Goal: Transaction & Acquisition: Book appointment/travel/reservation

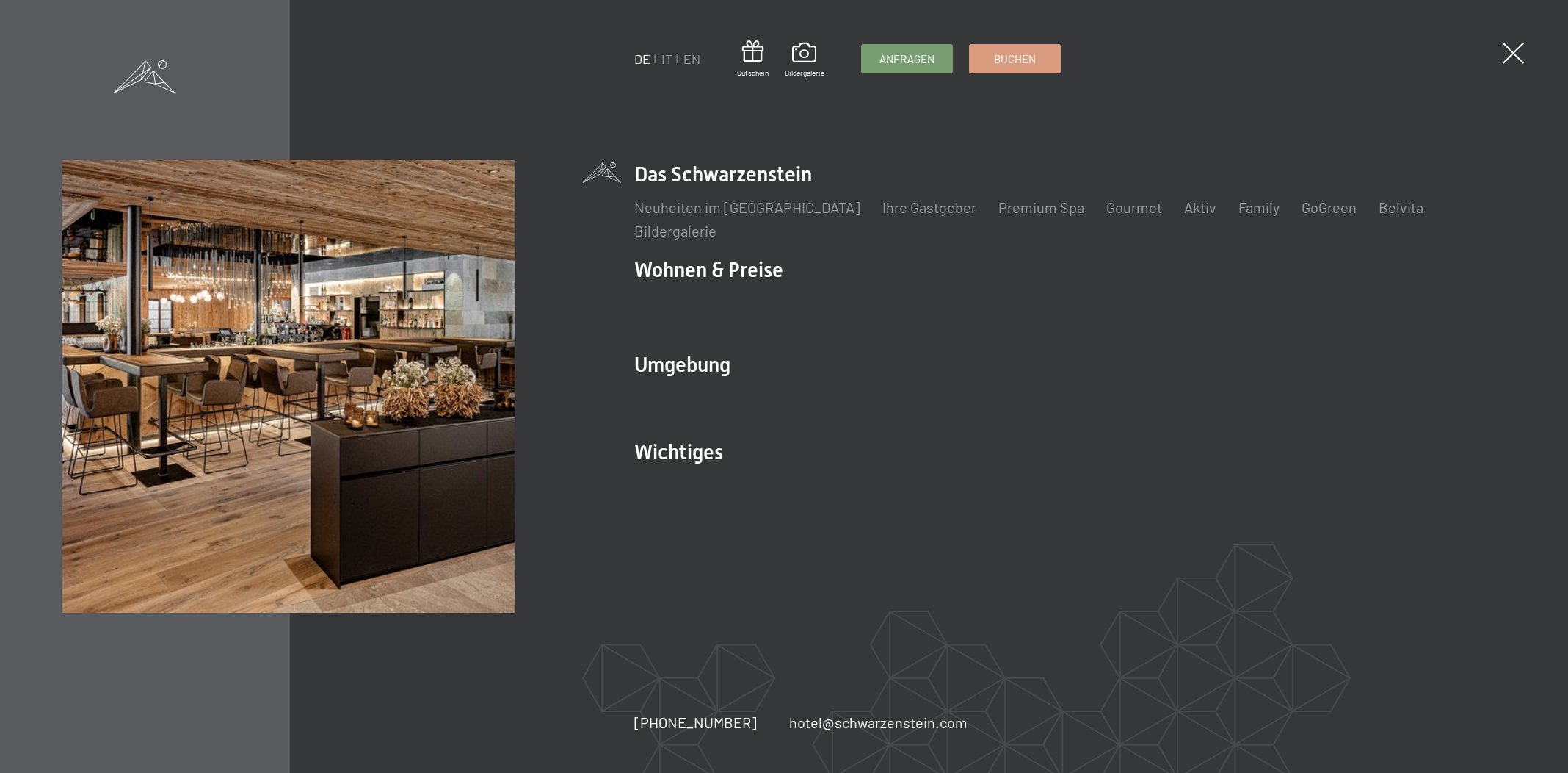
click at [670, 56] on link "IT" at bounding box center [666, 59] width 11 height 16
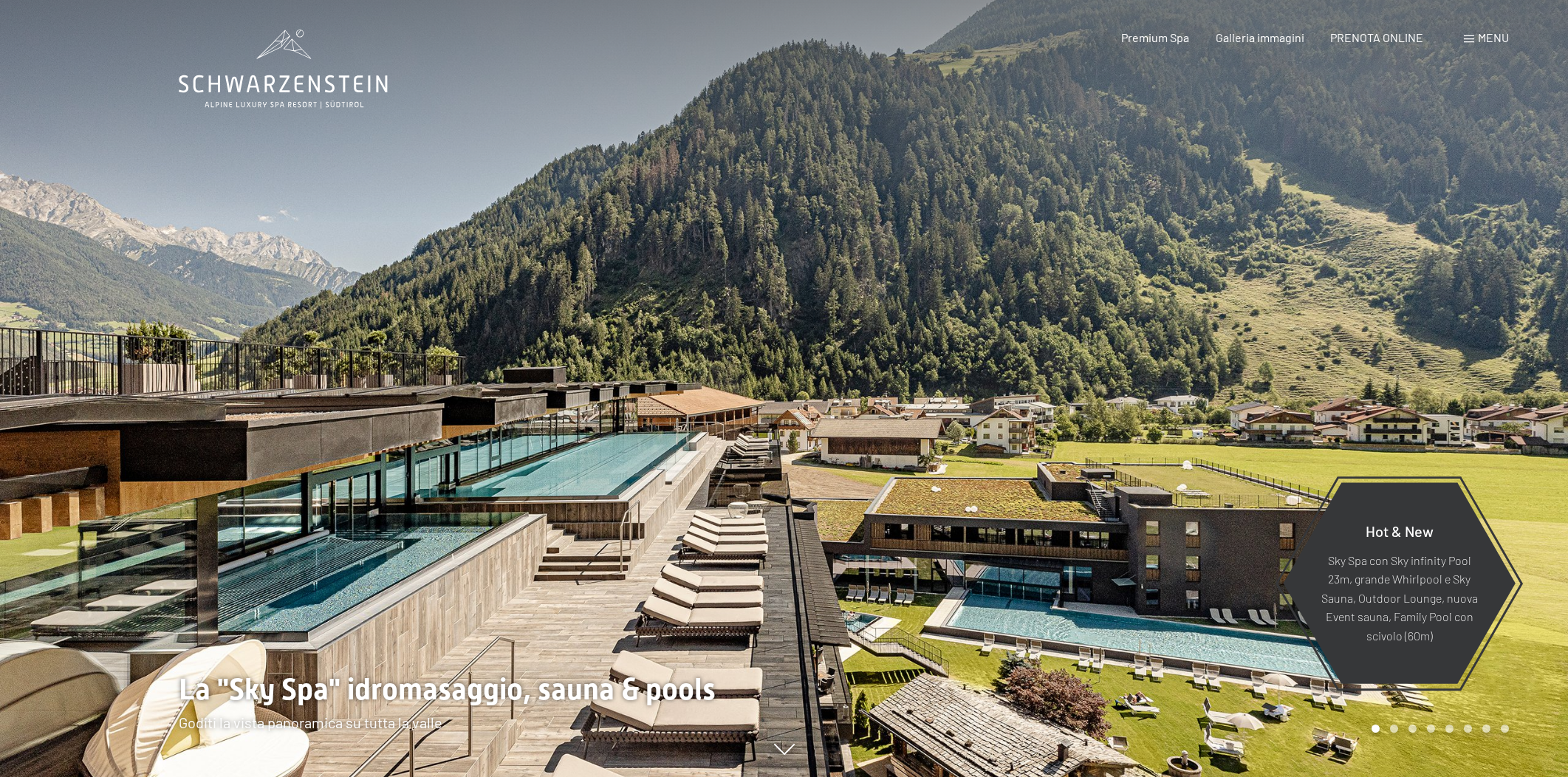
drag, startPoint x: 0, startPoint y: 0, endPoint x: 1478, endPoint y: 34, distance: 1478.4
click at [1491, 30] on div "Prenotazione Richiesta Premium Spa Galleria immagini PRENOTA ONLINE Menu DE IT …" at bounding box center [1288, 38] width 439 height 16
click at [1478, 34] on span "Menu" at bounding box center [1494, 37] width 31 height 14
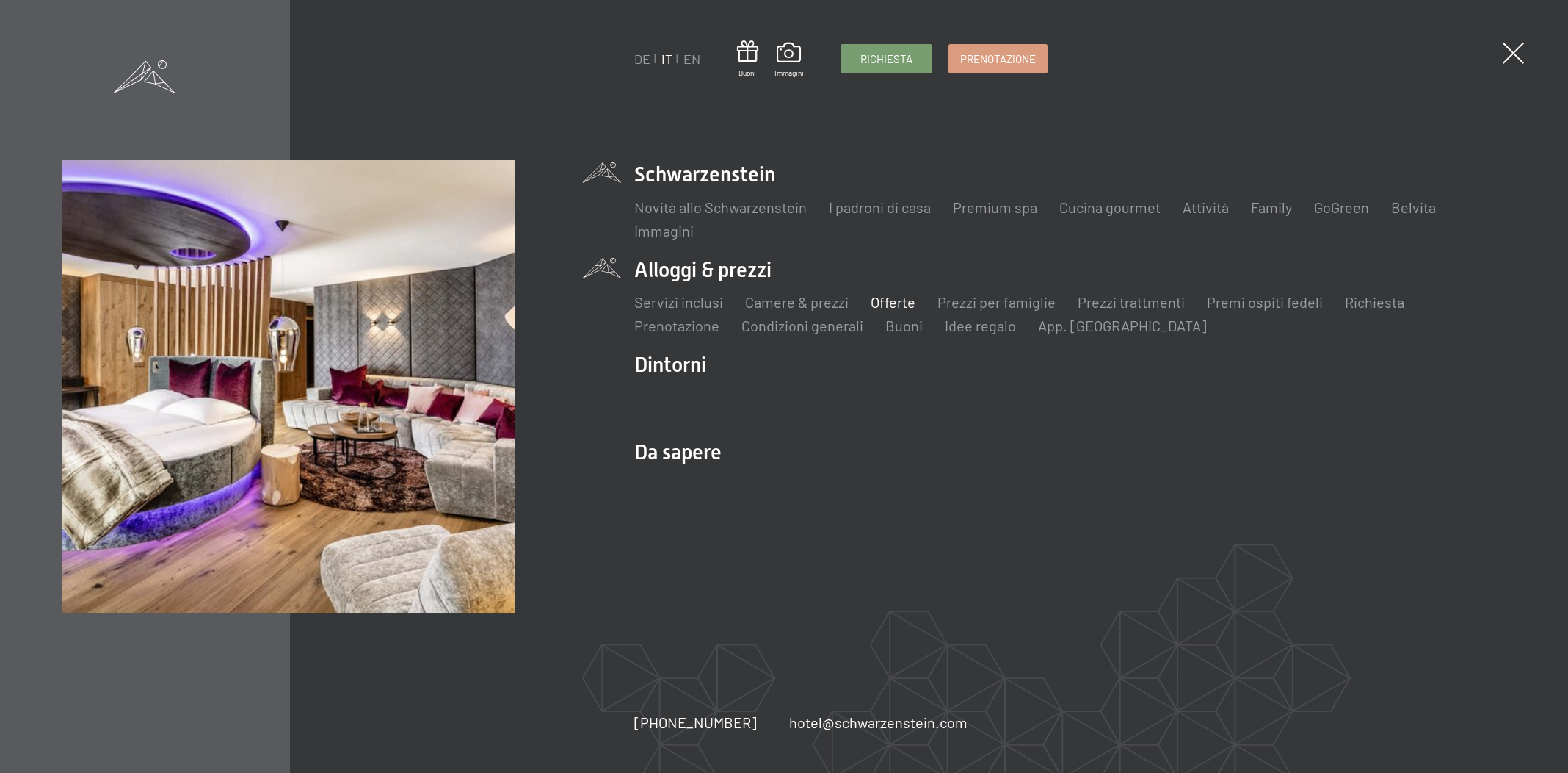
click at [904, 301] on link "Offerte" at bounding box center [892, 301] width 45 height 18
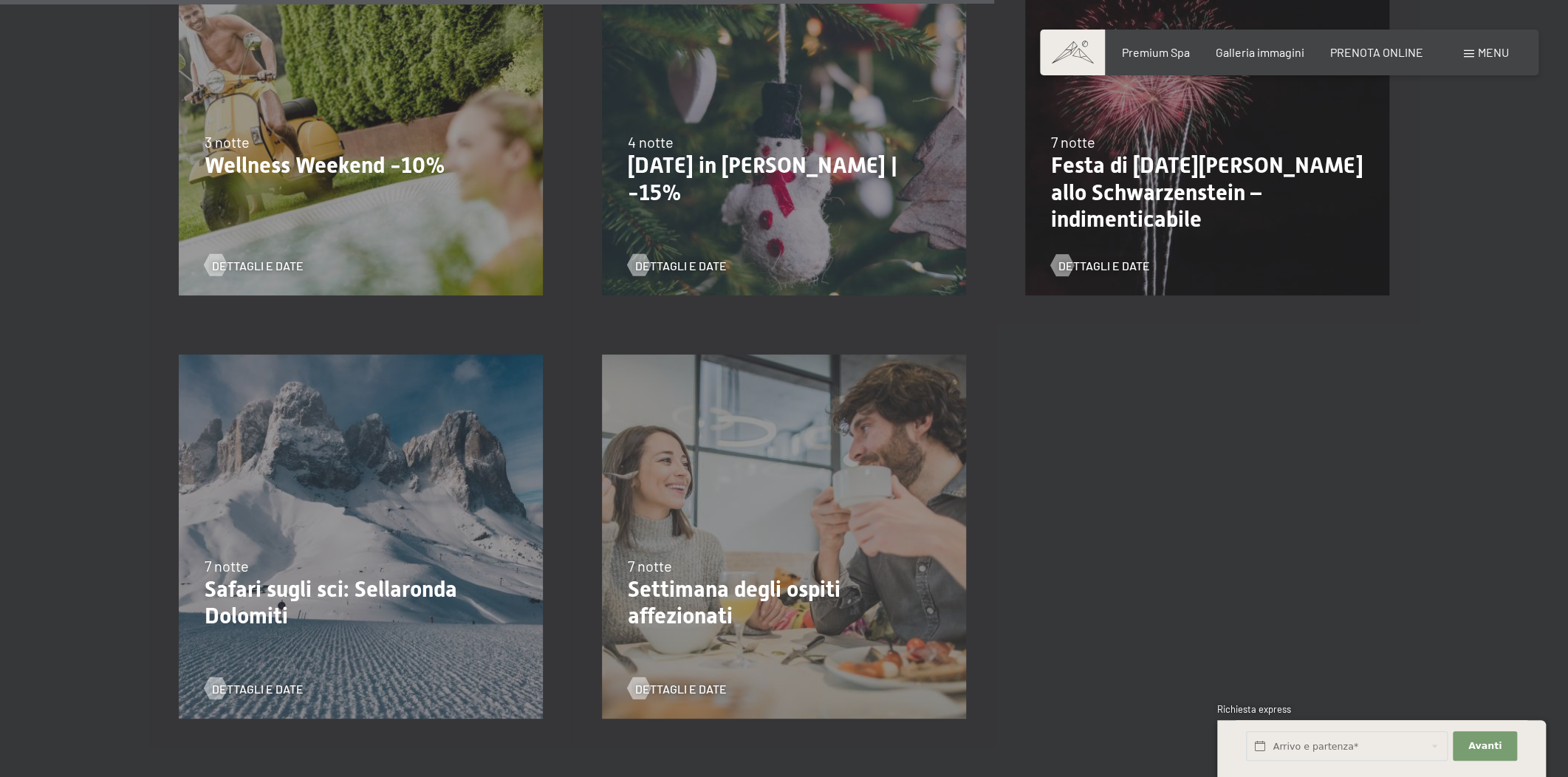
scroll to position [1790, 0]
click at [1125, 196] on p "Festa di San Silvestro allo Schwarzenstein – indimenticabile" at bounding box center [1207, 191] width 312 height 80
click at [1056, 267] on div at bounding box center [1062, 264] width 13 height 22
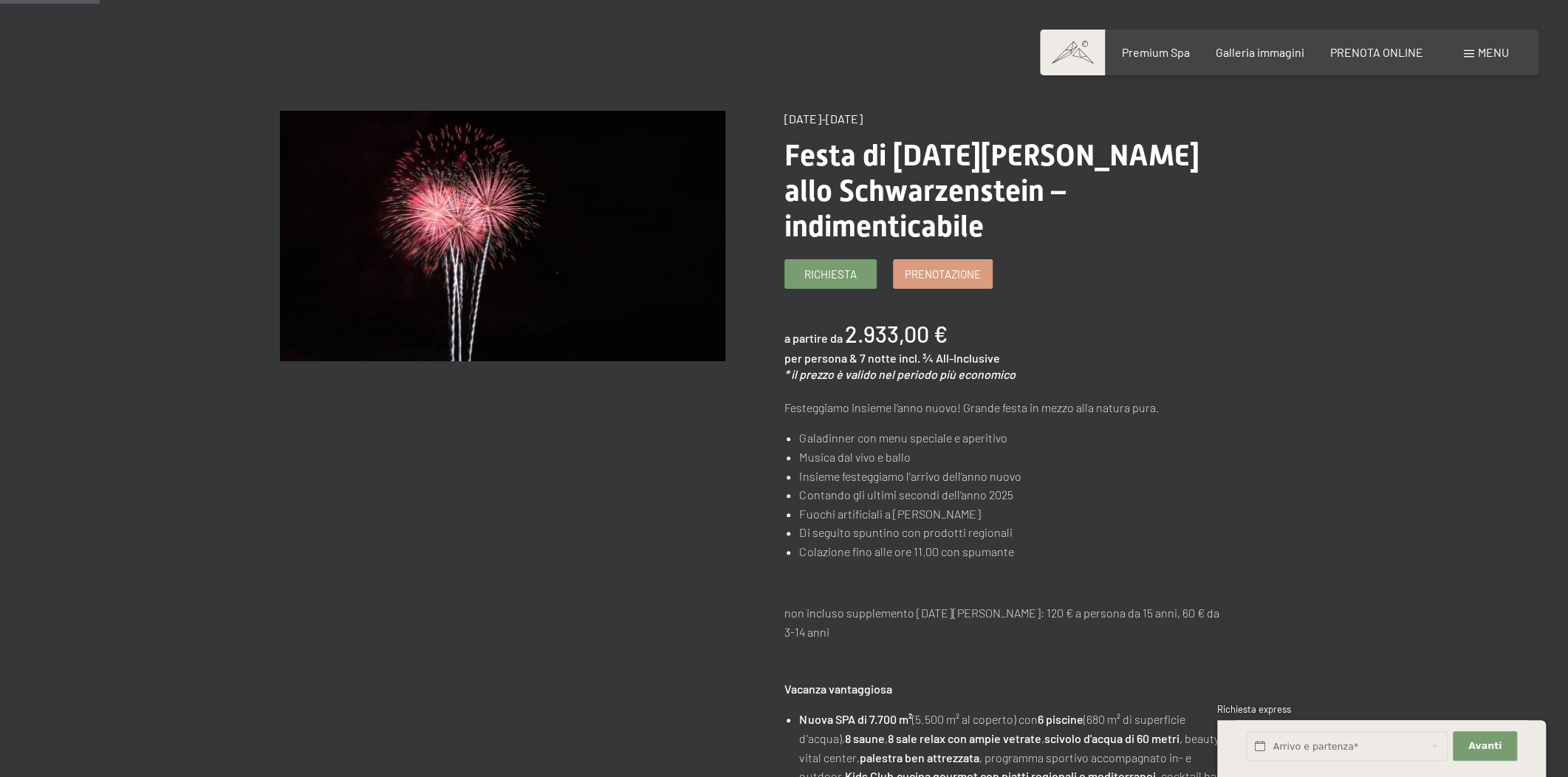
scroll to position [111, 0]
